Goal: Complete application form

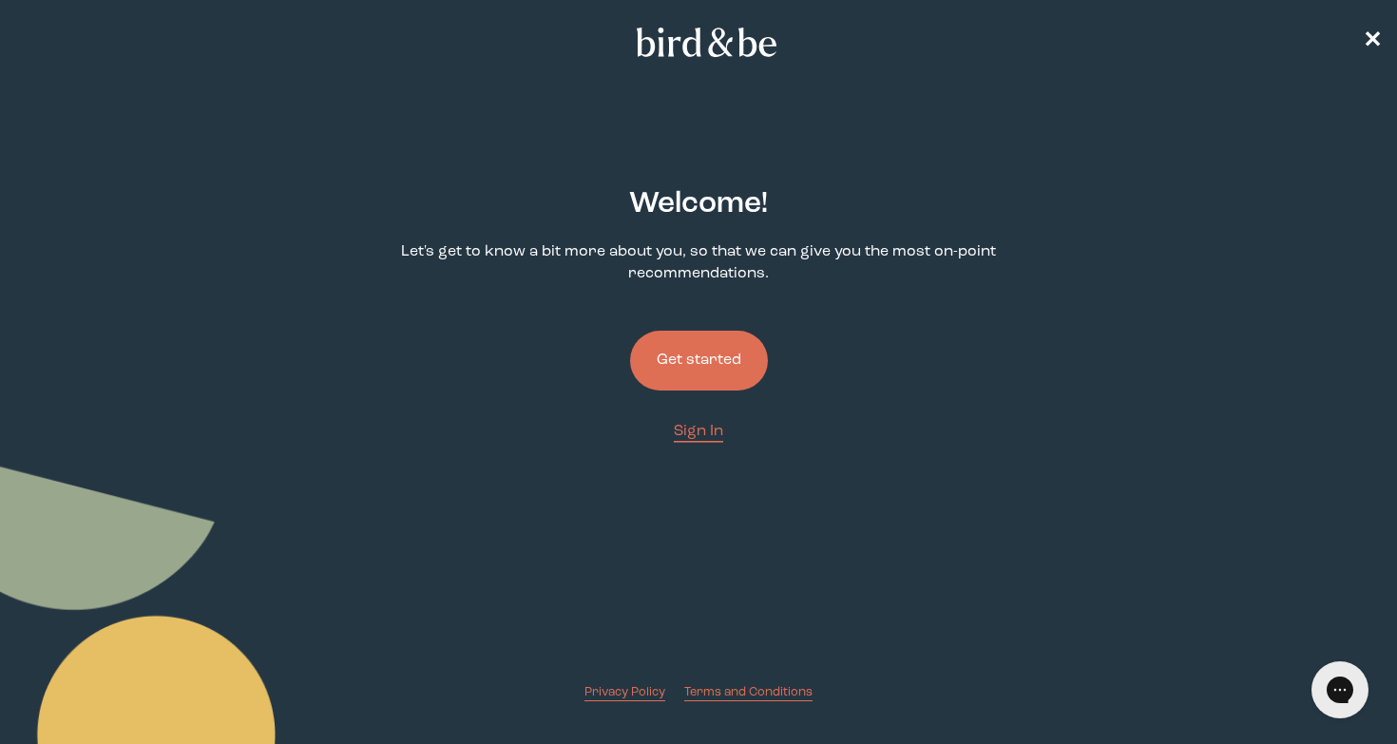
click at [746, 379] on button "Get started" at bounding box center [699, 361] width 138 height 60
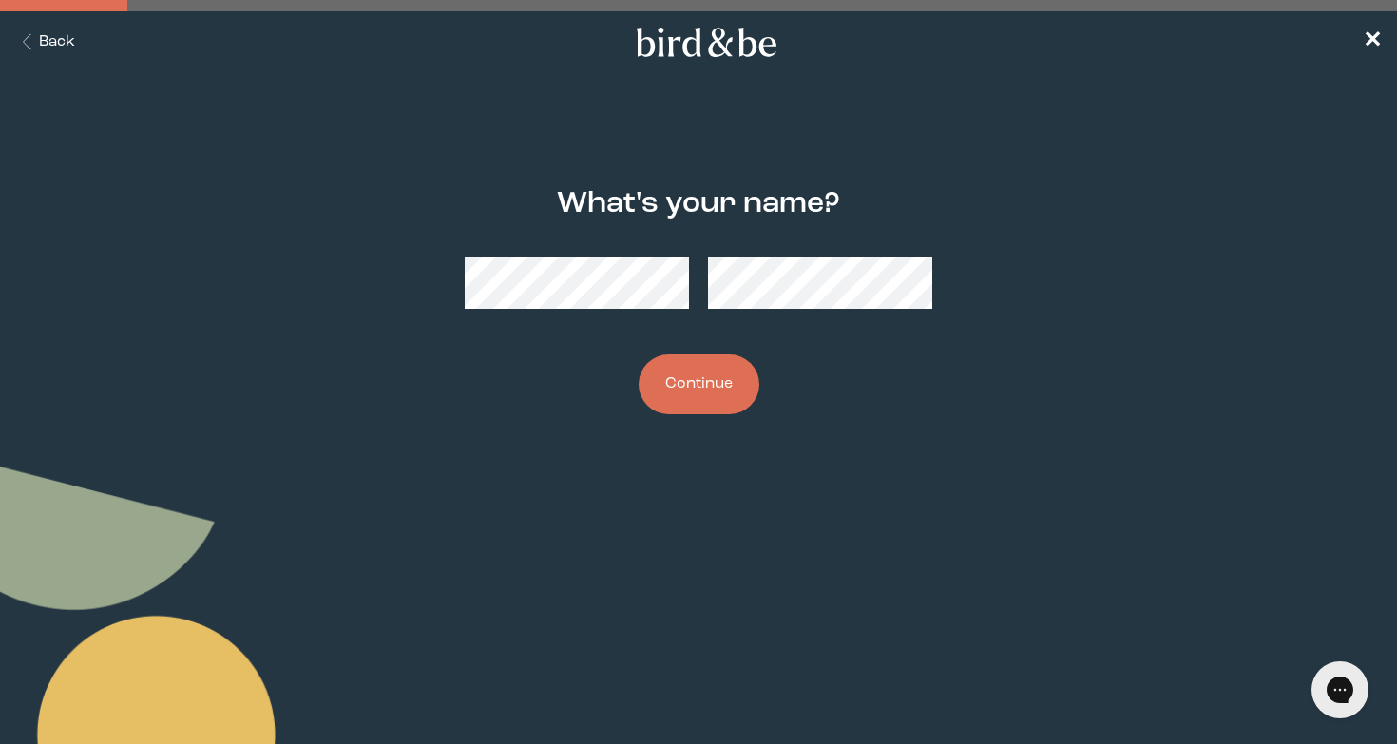
click at [704, 381] on button "Continue" at bounding box center [699, 385] width 121 height 60
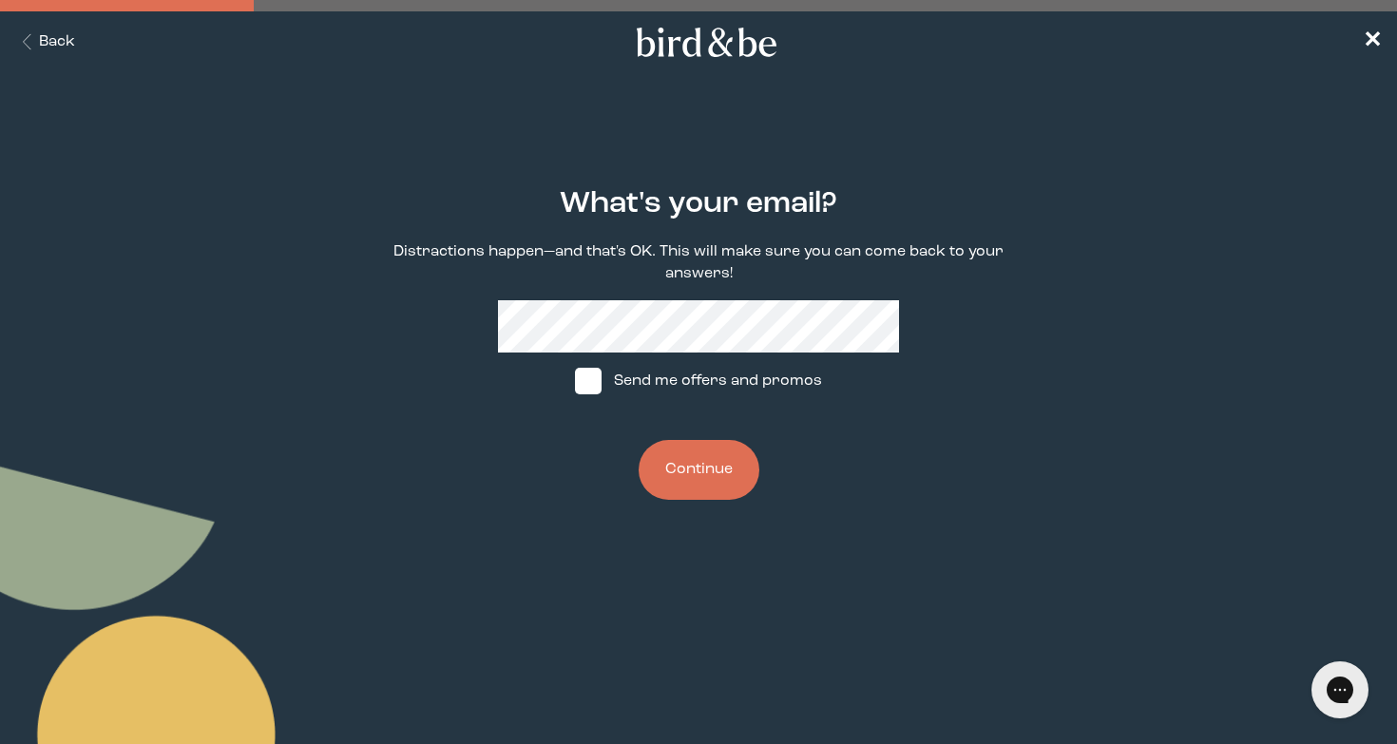
click at [679, 465] on button "Continue" at bounding box center [699, 470] width 121 height 60
click at [697, 464] on button "Continue" at bounding box center [699, 470] width 121 height 60
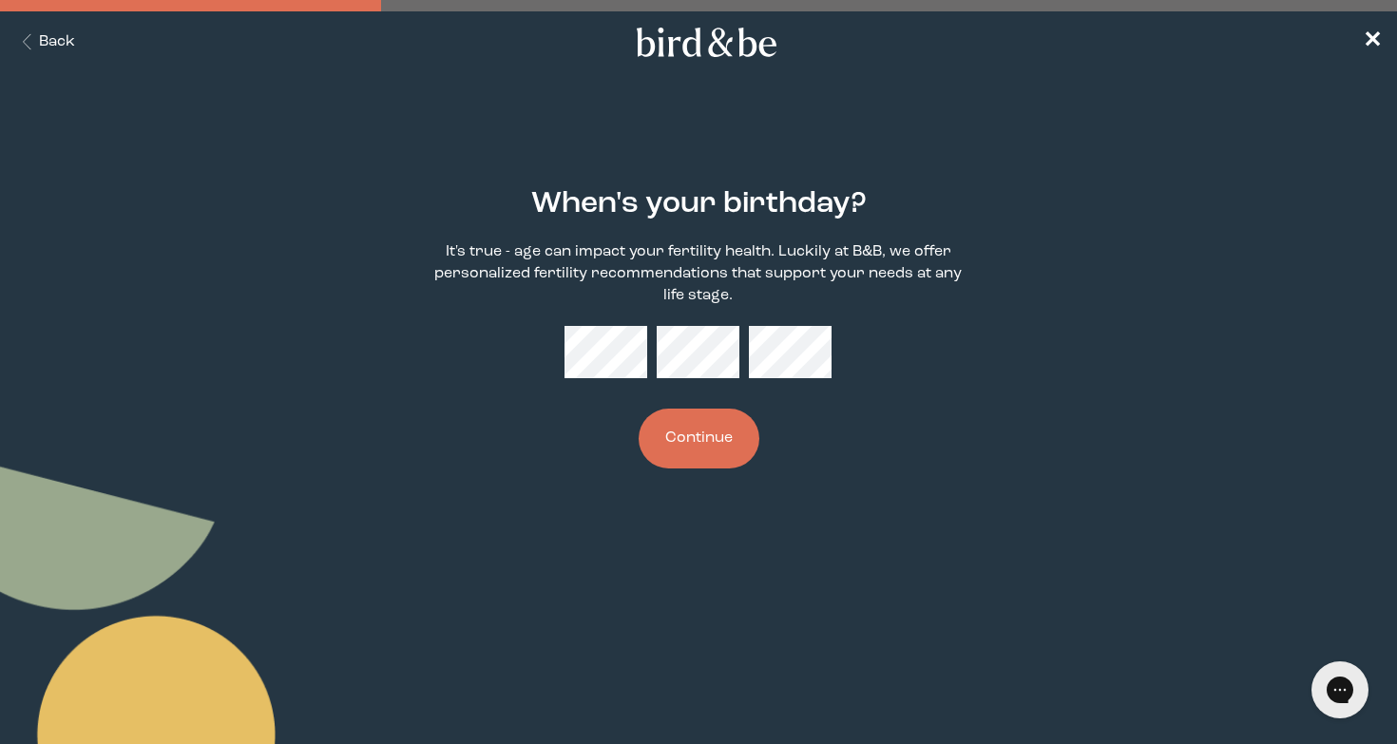
click at [833, 349] on div "When's your birthday? It's true - age can impact your fertility health. Luckily…" at bounding box center [699, 329] width 668 height 342
click at [725, 435] on button "Continue" at bounding box center [699, 439] width 121 height 60
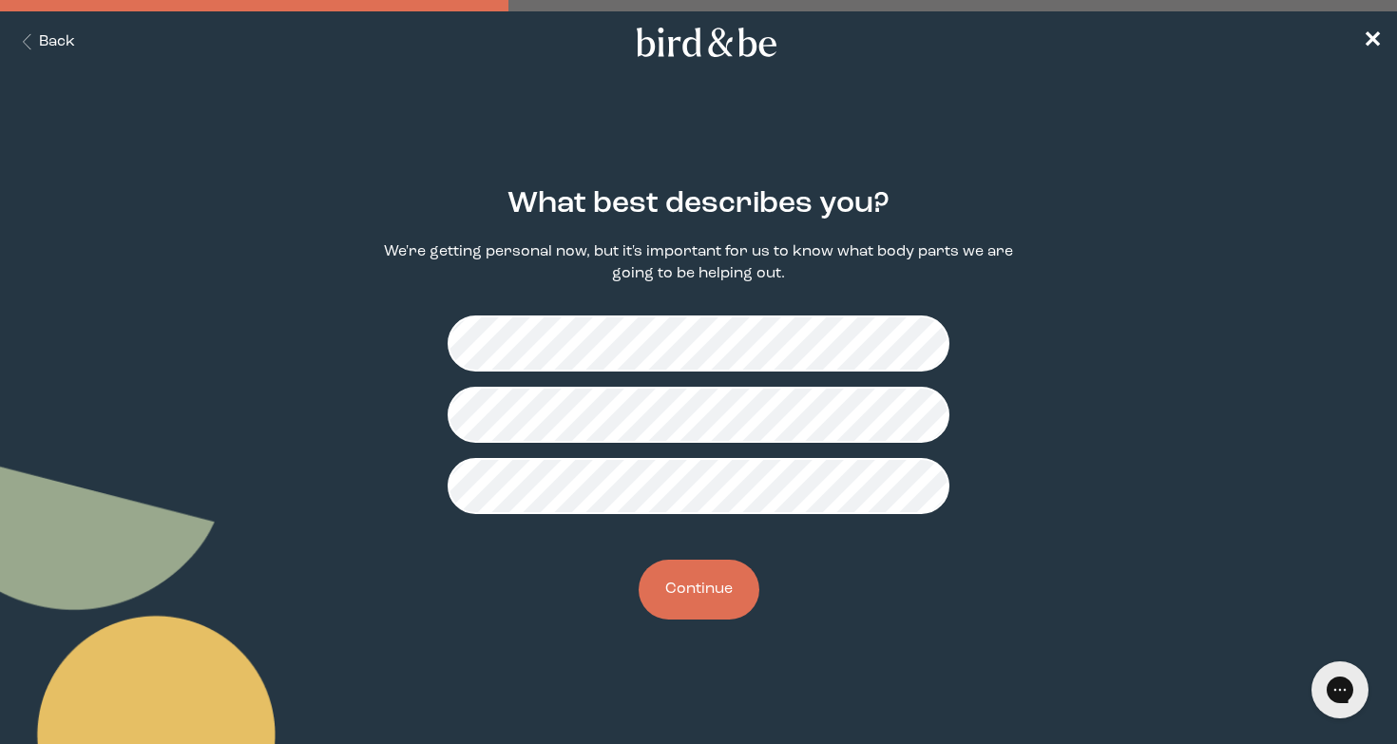
click at [699, 587] on button "Continue" at bounding box center [699, 590] width 121 height 60
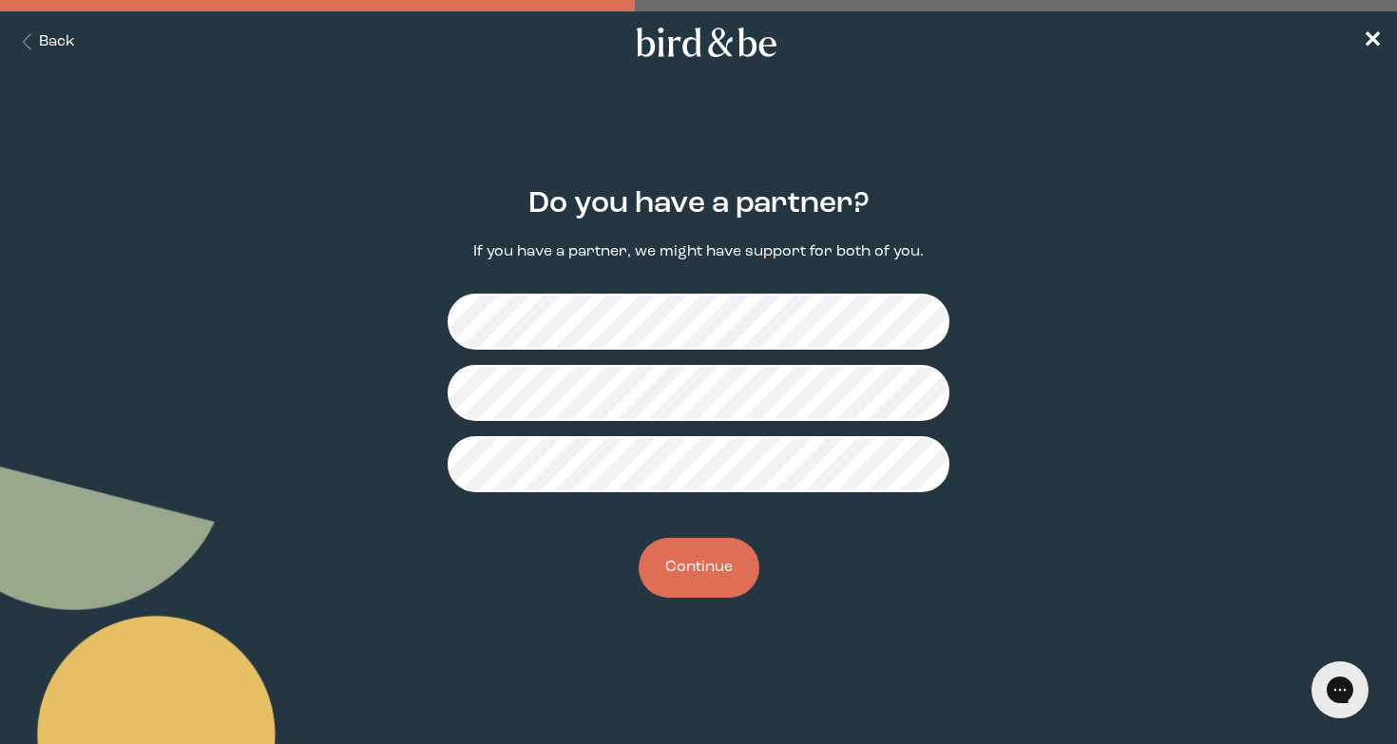
click at [703, 552] on button "Continue" at bounding box center [699, 568] width 121 height 60
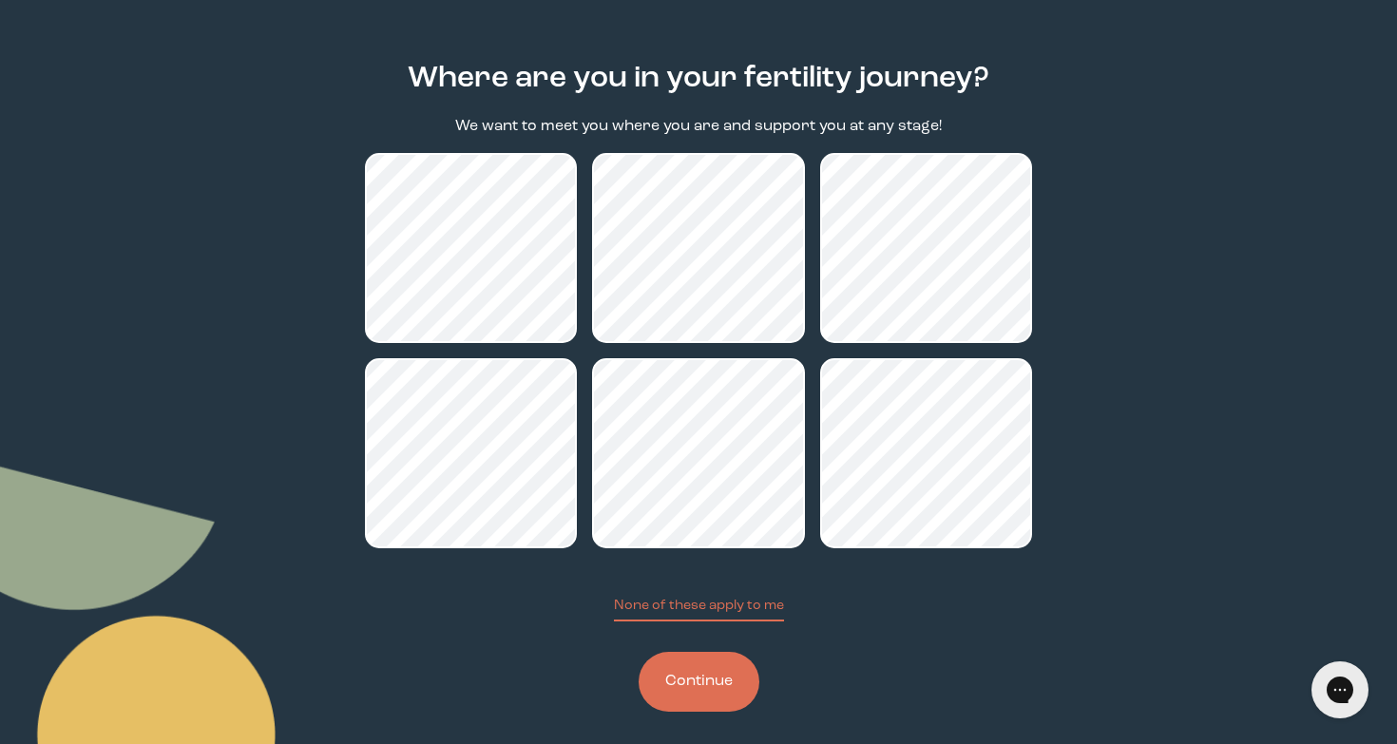
scroll to position [140, 0]
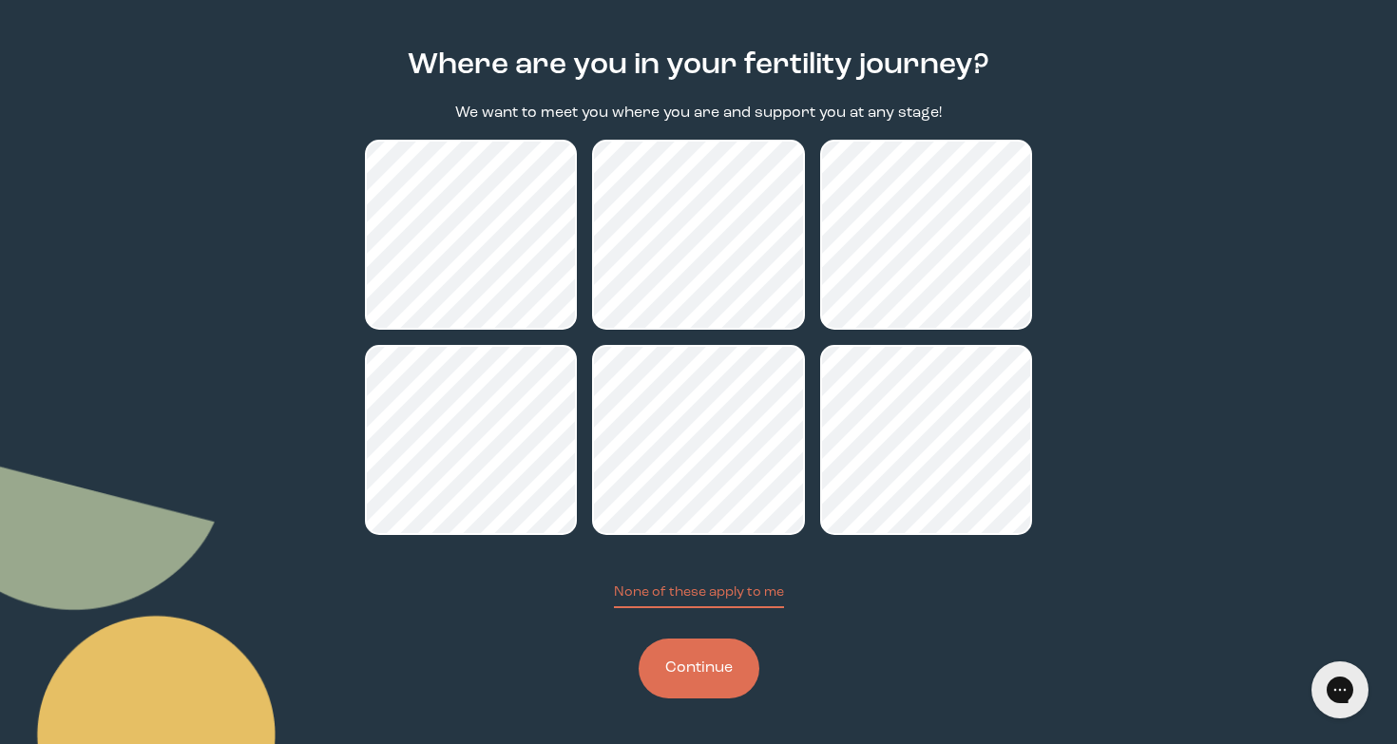
click at [685, 684] on button "Continue" at bounding box center [699, 669] width 121 height 60
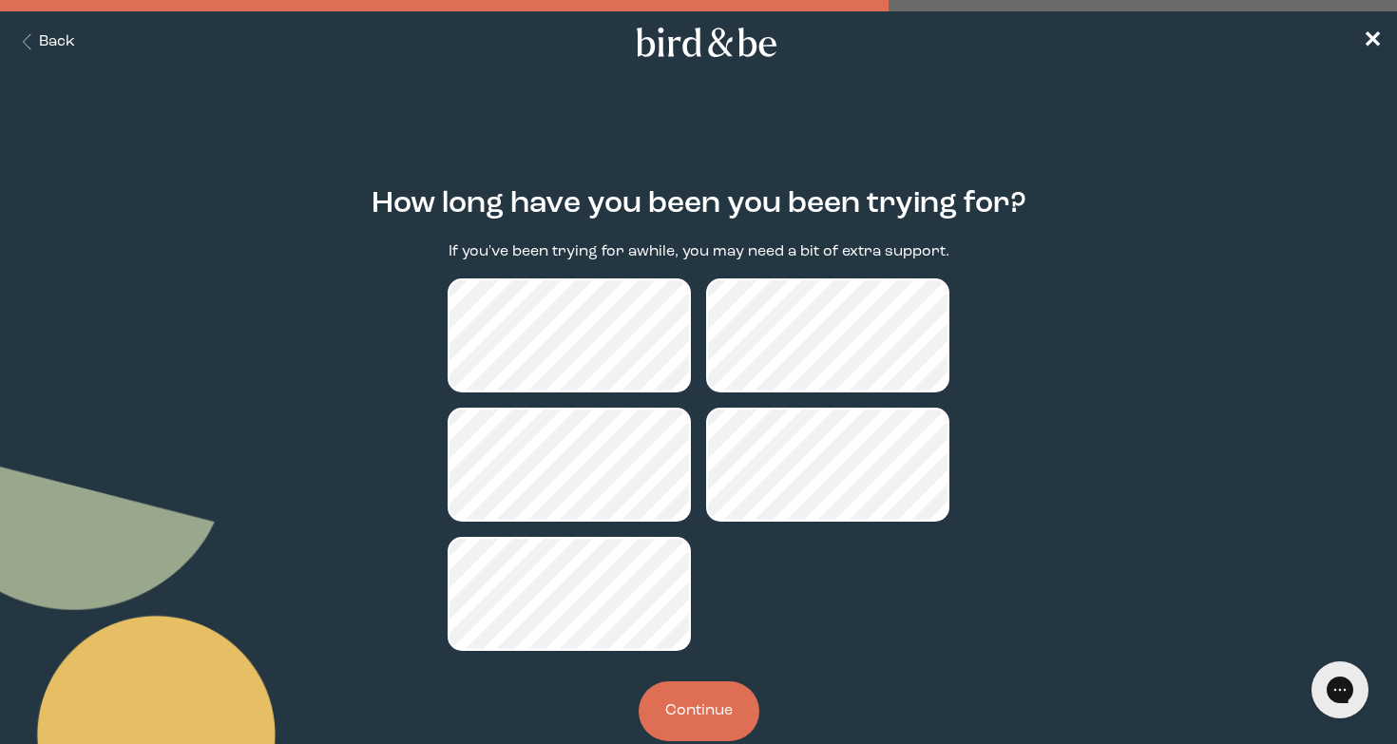
click at [712, 723] on button "Continue" at bounding box center [699, 712] width 121 height 60
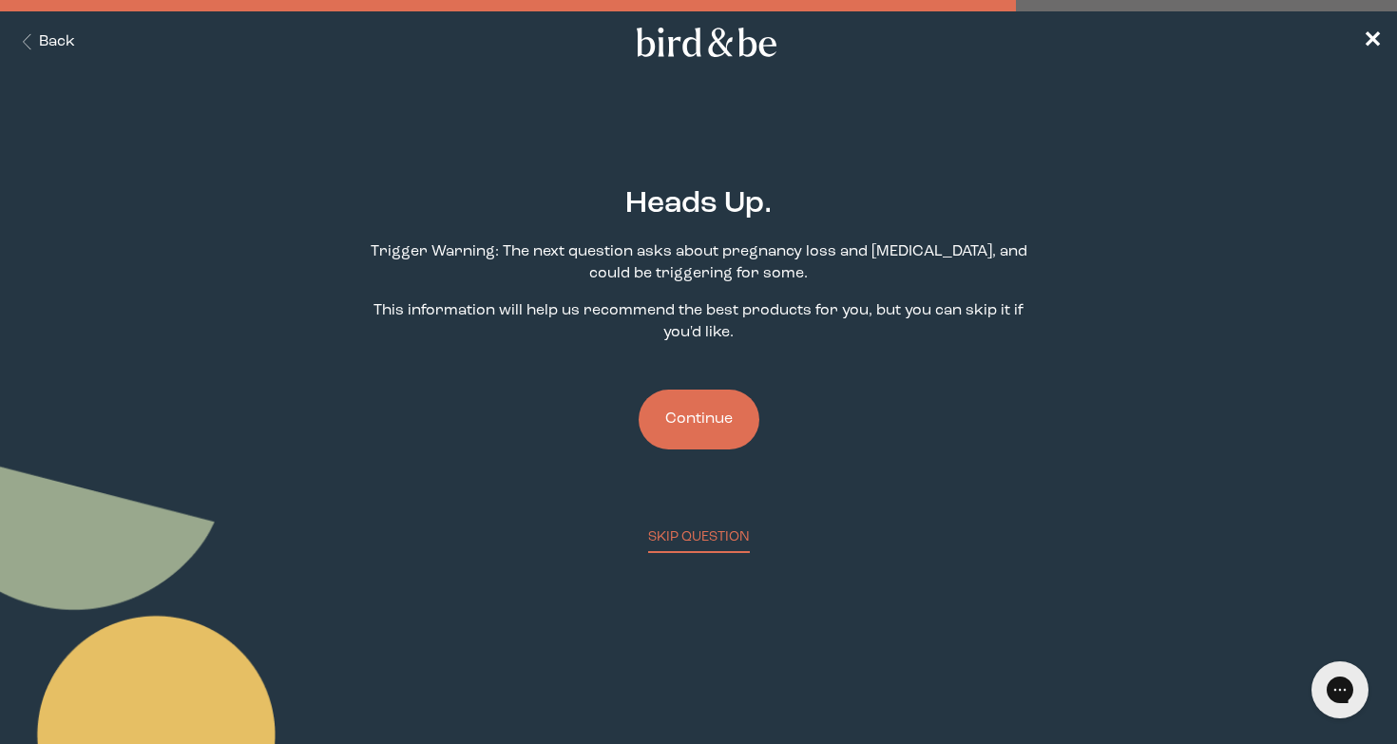
click at [723, 416] on button "Continue" at bounding box center [699, 420] width 121 height 60
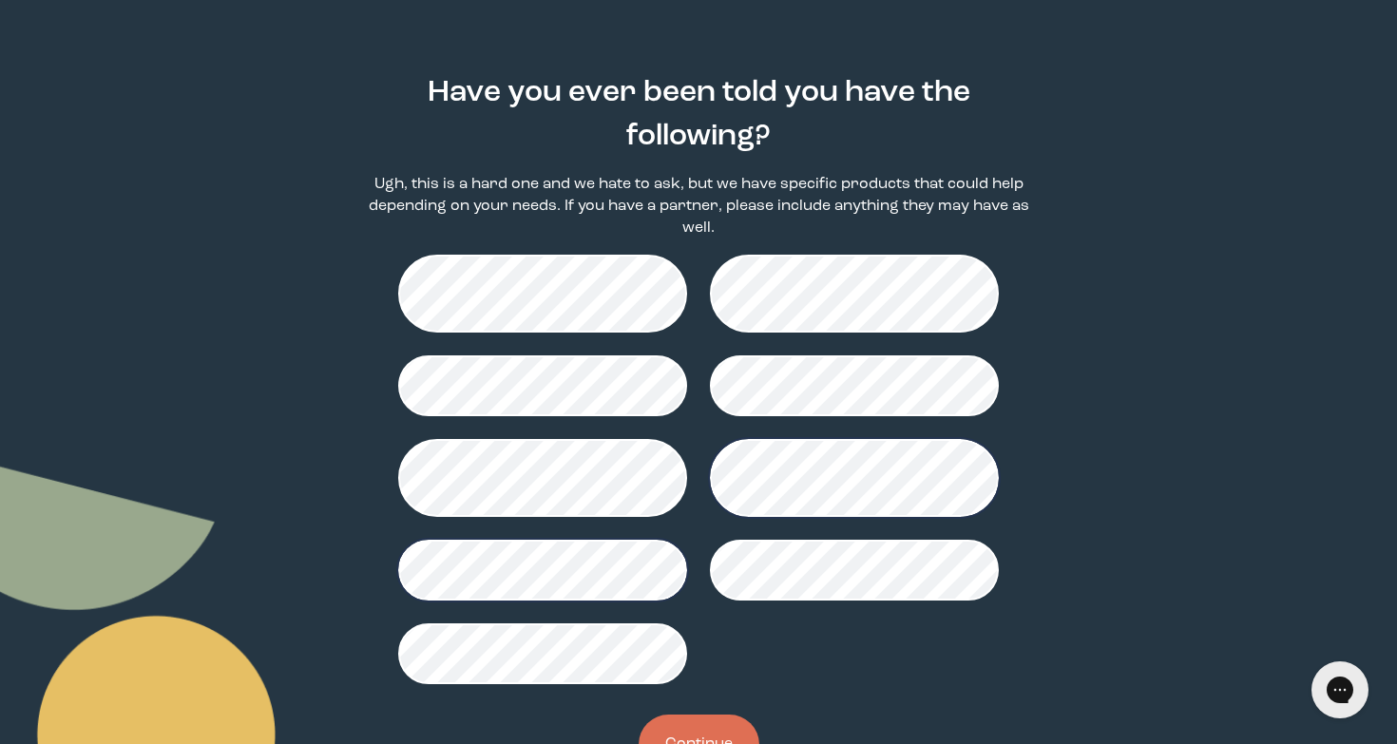
scroll to position [187, 0]
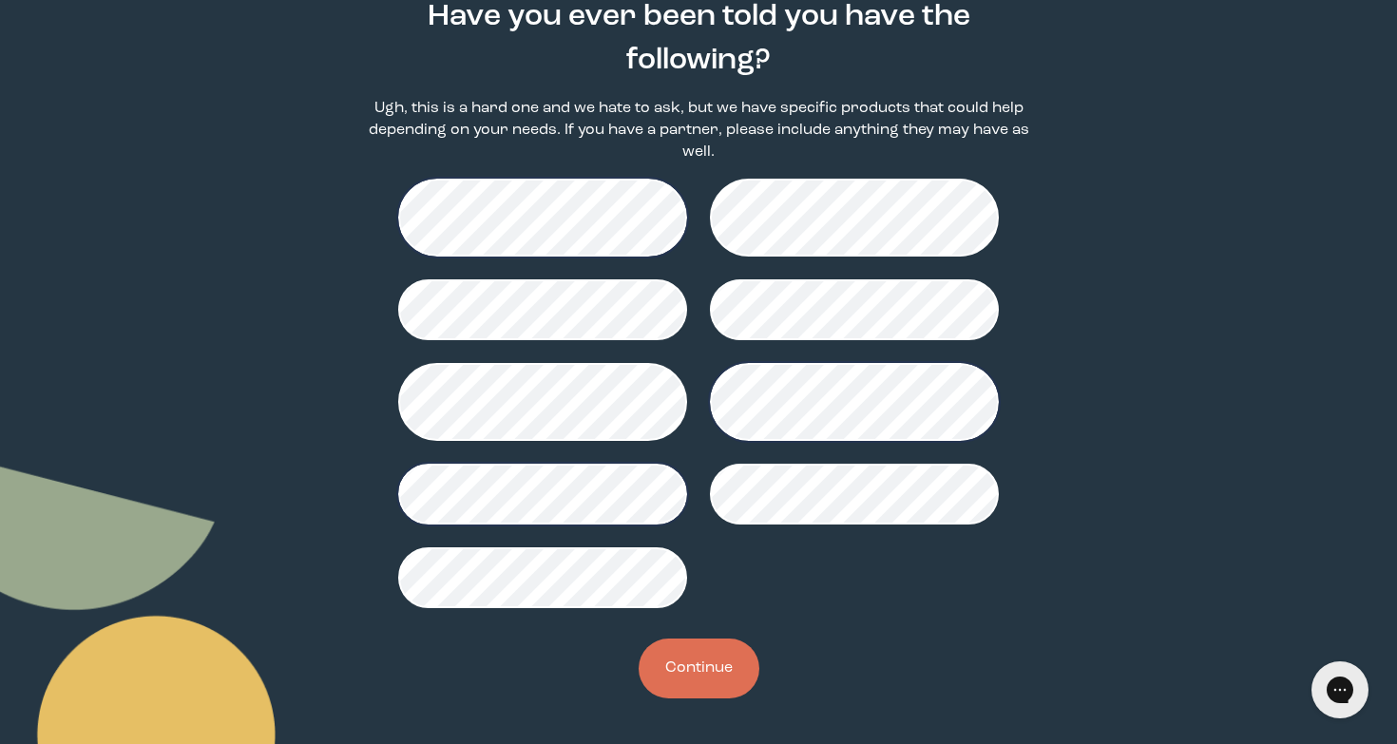
click at [692, 657] on button "Continue" at bounding box center [699, 669] width 121 height 60
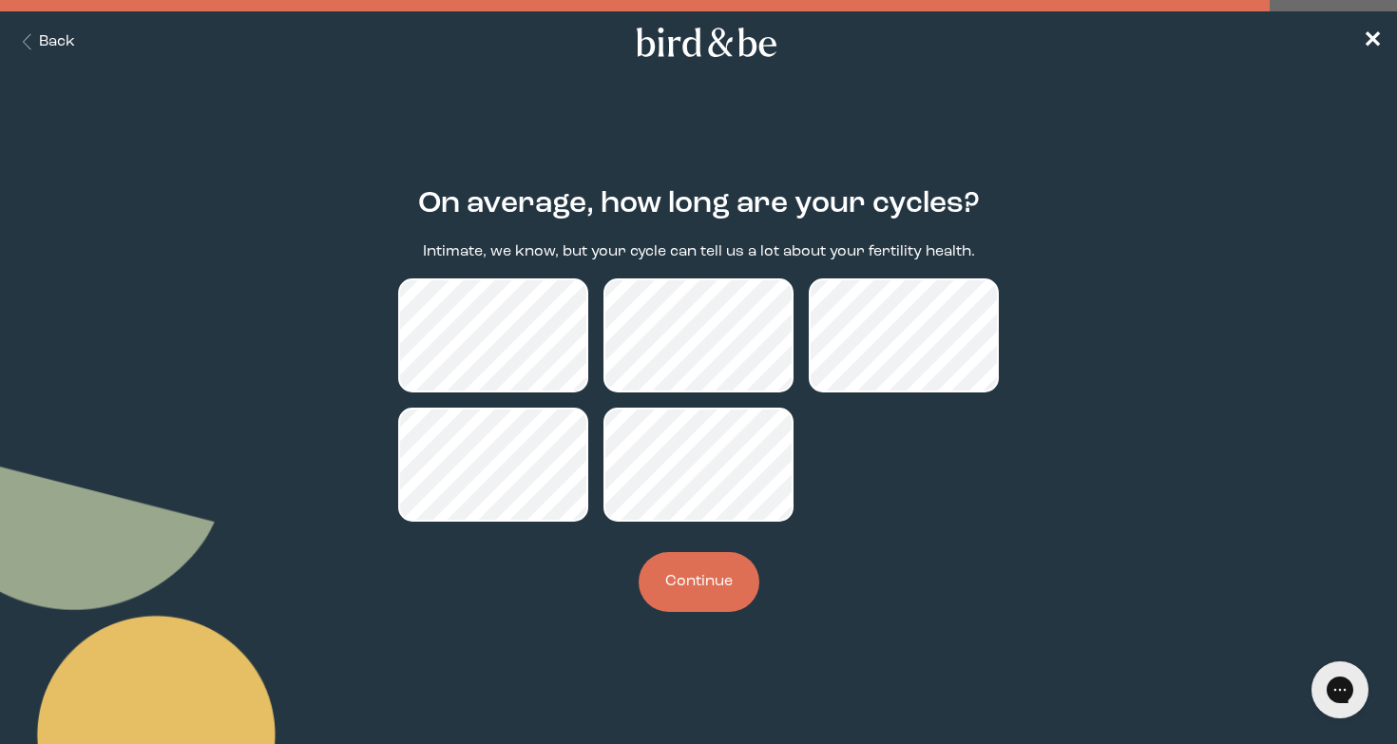
click at [708, 587] on button "Continue" at bounding box center [699, 582] width 121 height 60
